Goal: Task Accomplishment & Management: Manage account settings

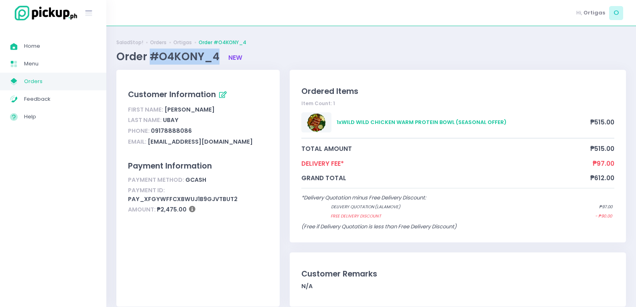
click at [53, 83] on span "Orders" at bounding box center [60, 81] width 72 height 10
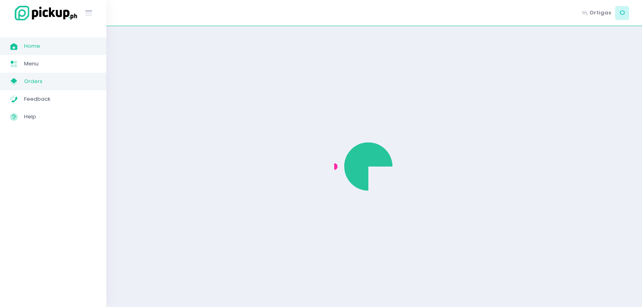
click at [54, 48] on span "Home" at bounding box center [60, 46] width 72 height 10
click at [46, 80] on span "Orders" at bounding box center [60, 81] width 72 height 10
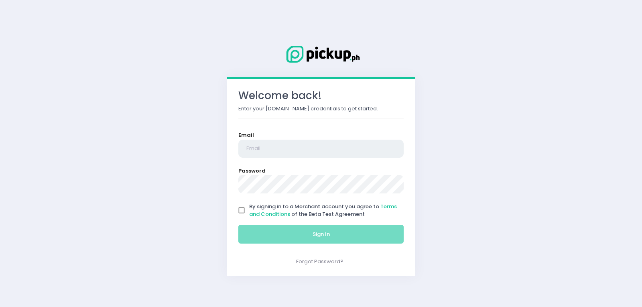
type input "[EMAIL_ADDRESS][DOMAIN_NAME]"
click at [241, 209] on input "By signing in to a Merchant account you agree to Terms and Conditions of the Be…" at bounding box center [241, 210] width 15 height 15
checkbox input "true"
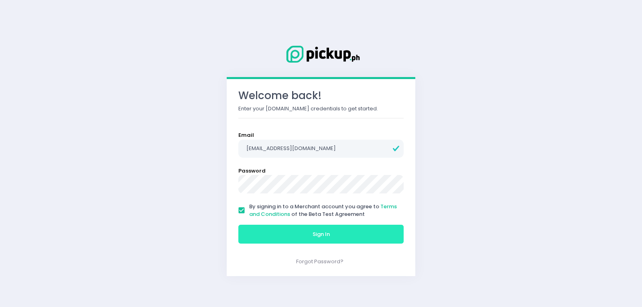
click at [290, 239] on button "Sign In" at bounding box center [320, 234] width 165 height 19
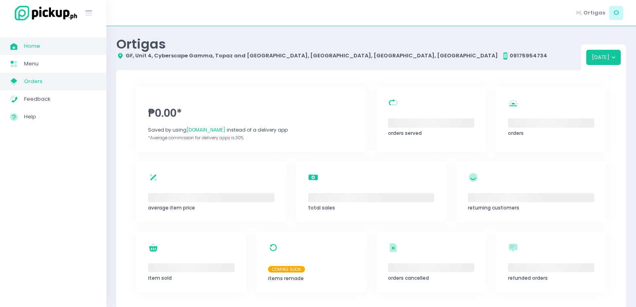
click at [45, 87] on link "My Store Created with Sketch. Orders" at bounding box center [53, 82] width 106 height 18
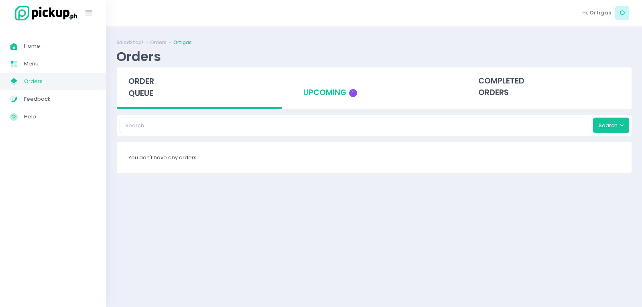
click at [324, 100] on div "upcoming 1" at bounding box center [374, 86] width 165 height 39
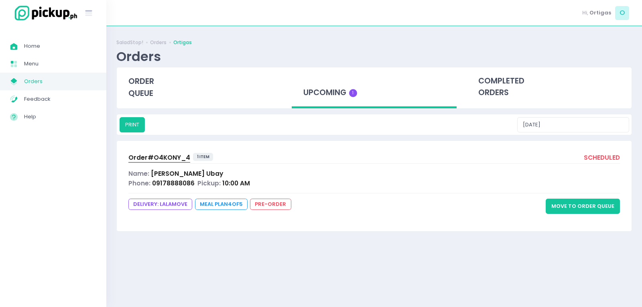
click at [580, 208] on button "Move to Order Queue" at bounding box center [582, 206] width 74 height 15
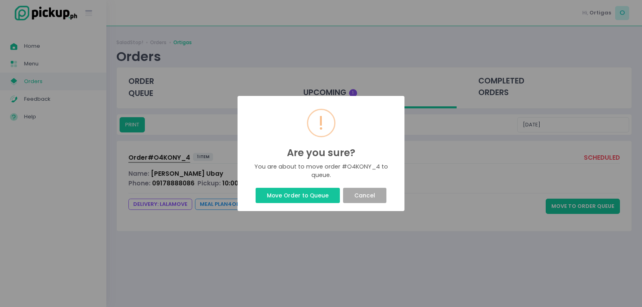
click at [302, 204] on div "Move Order to Queue Cancel" at bounding box center [321, 195] width 154 height 19
click at [305, 195] on button "Move Order to Queue" at bounding box center [297, 195] width 84 height 15
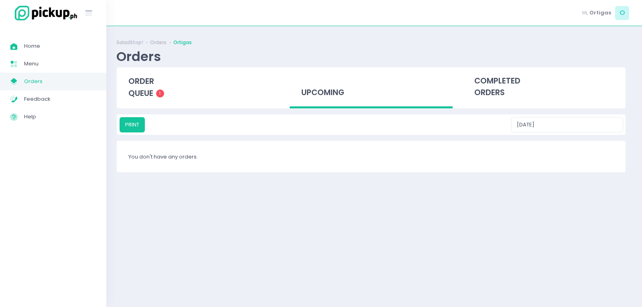
click at [323, 180] on div "Success! × Order successfully moved to queue Ok Cancel" at bounding box center [320, 153] width 83 height 53
click at [160, 101] on div "order queue 1" at bounding box center [199, 87] width 165 height 40
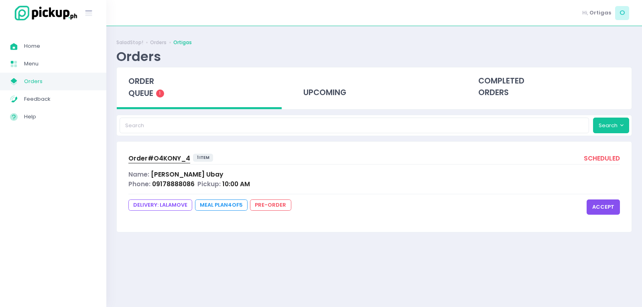
click at [606, 203] on button "accept" at bounding box center [602, 206] width 33 height 15
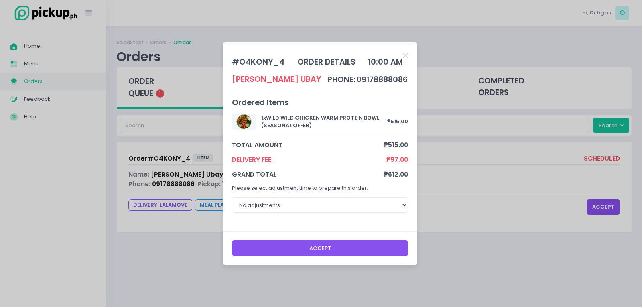
click at [306, 249] on button "Accept" at bounding box center [320, 247] width 176 height 15
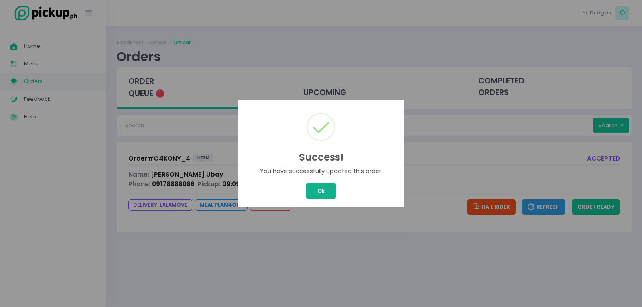
click at [322, 186] on button "Ok" at bounding box center [321, 190] width 30 height 15
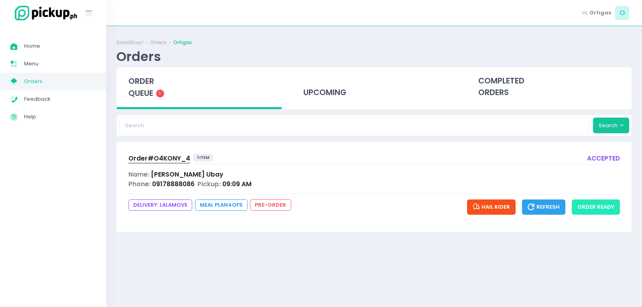
click at [610, 205] on button "order ready" at bounding box center [596, 206] width 48 height 15
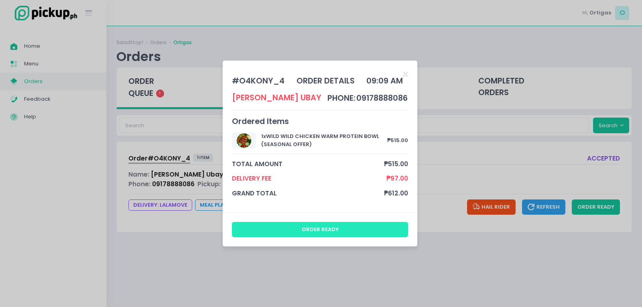
click at [301, 230] on button "order ready" at bounding box center [320, 229] width 176 height 15
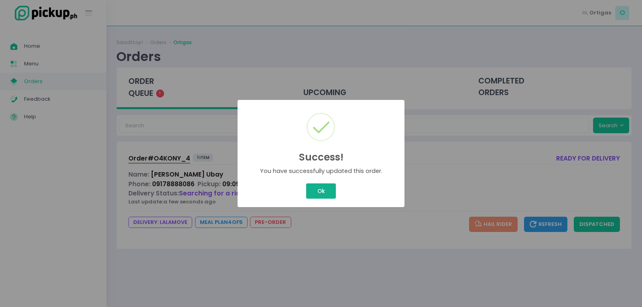
click at [320, 185] on button "Ok" at bounding box center [321, 190] width 30 height 15
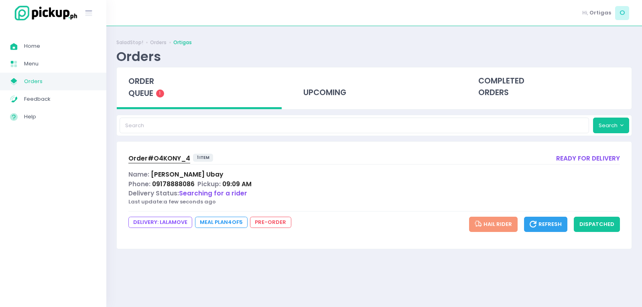
click at [176, 159] on span "Order# O4KONY_4" at bounding box center [159, 158] width 62 height 8
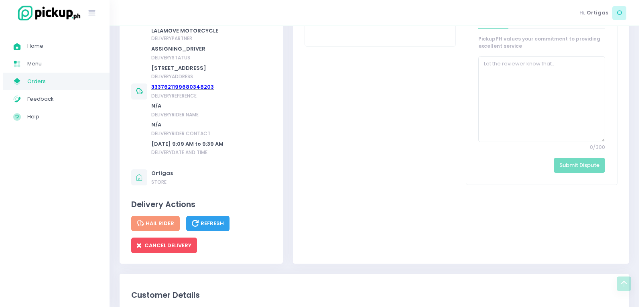
scroll to position [441, 0]
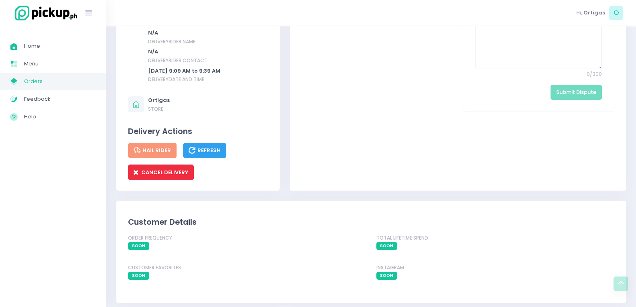
click at [165, 176] on span "CANCEL DELIVERY" at bounding box center [161, 172] width 55 height 8
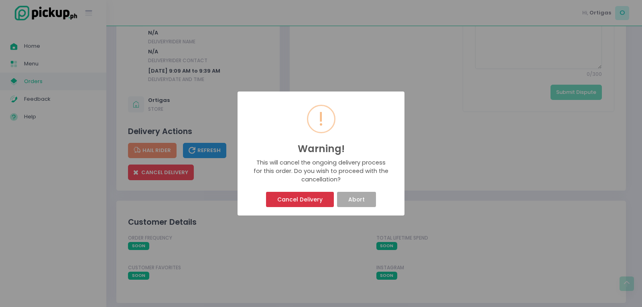
click at [304, 202] on button "Cancel Delivery" at bounding box center [299, 199] width 67 height 15
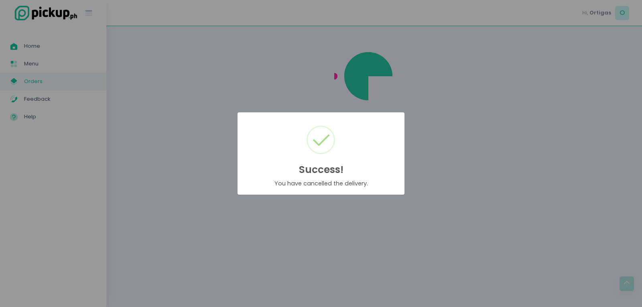
scroll to position [0, 0]
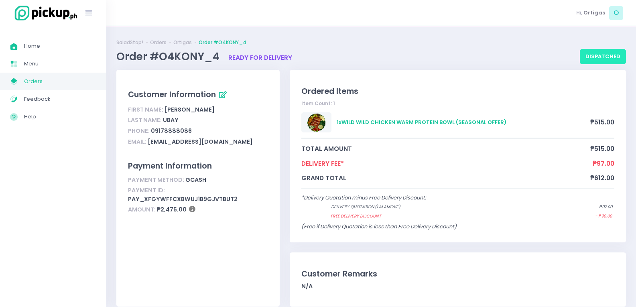
click at [600, 58] on button "dispatched" at bounding box center [603, 56] width 46 height 15
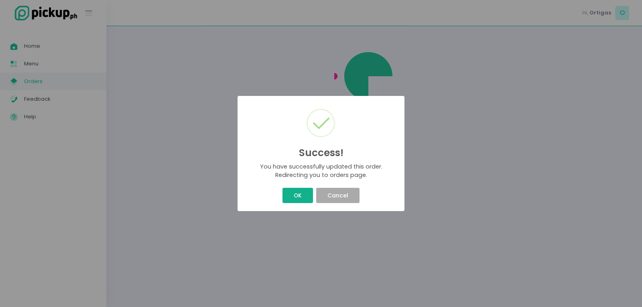
click at [295, 201] on button "OK" at bounding box center [297, 195] width 30 height 15
